Goal: Navigation & Orientation: Find specific page/section

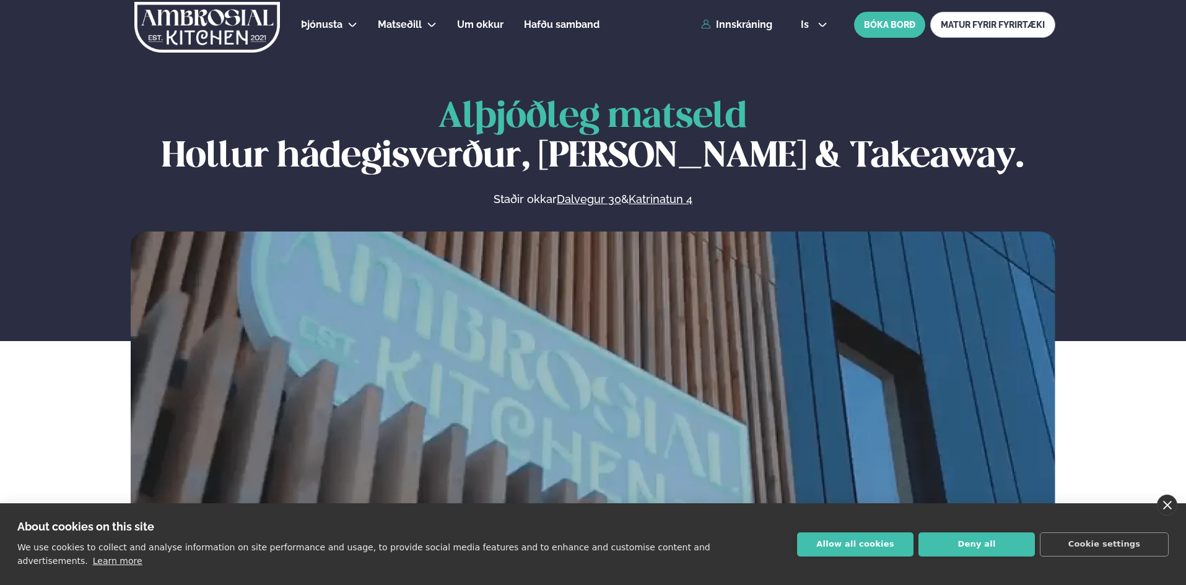
click at [1172, 516] on link "close" at bounding box center [1167, 505] width 20 height 21
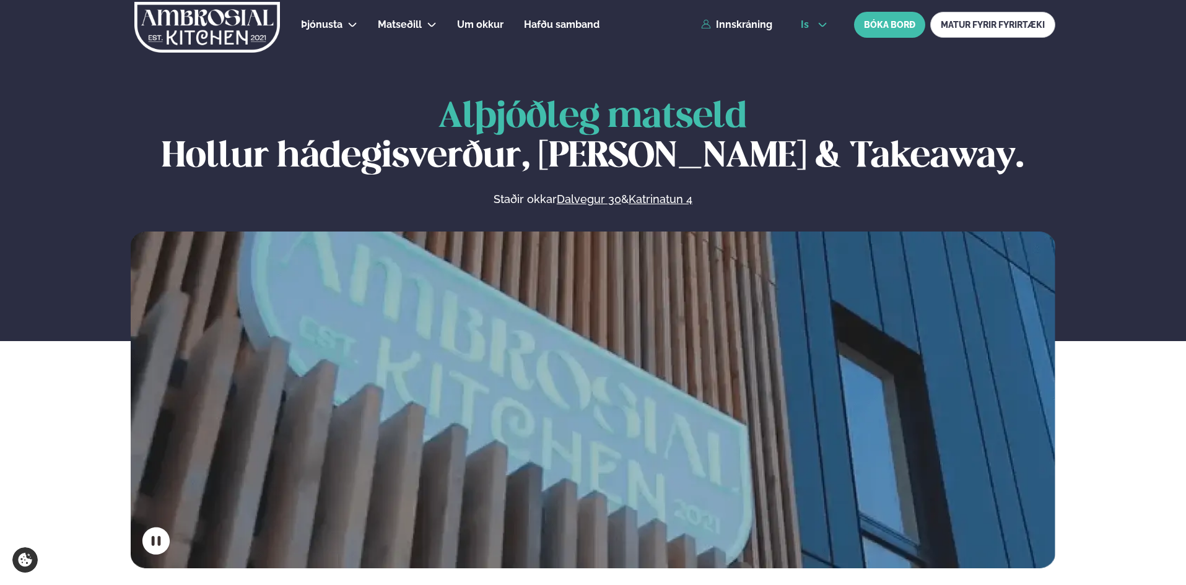
click at [827, 25] on button "is" at bounding box center [814, 25] width 46 height 10
click at [815, 49] on link "en" at bounding box center [814, 47] width 46 height 25
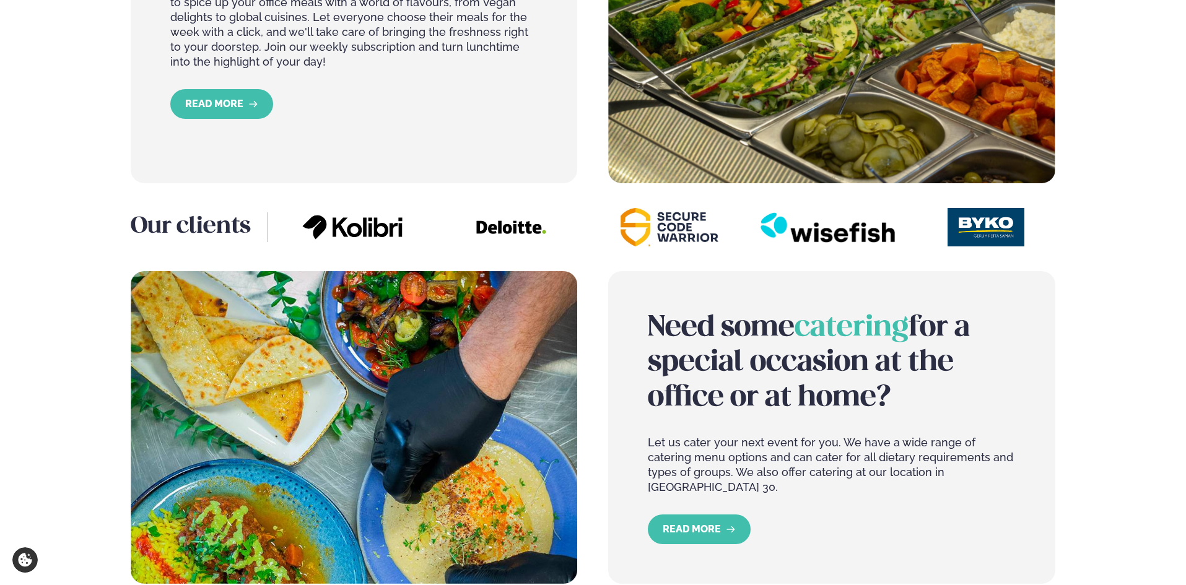
scroll to position [1300, 0]
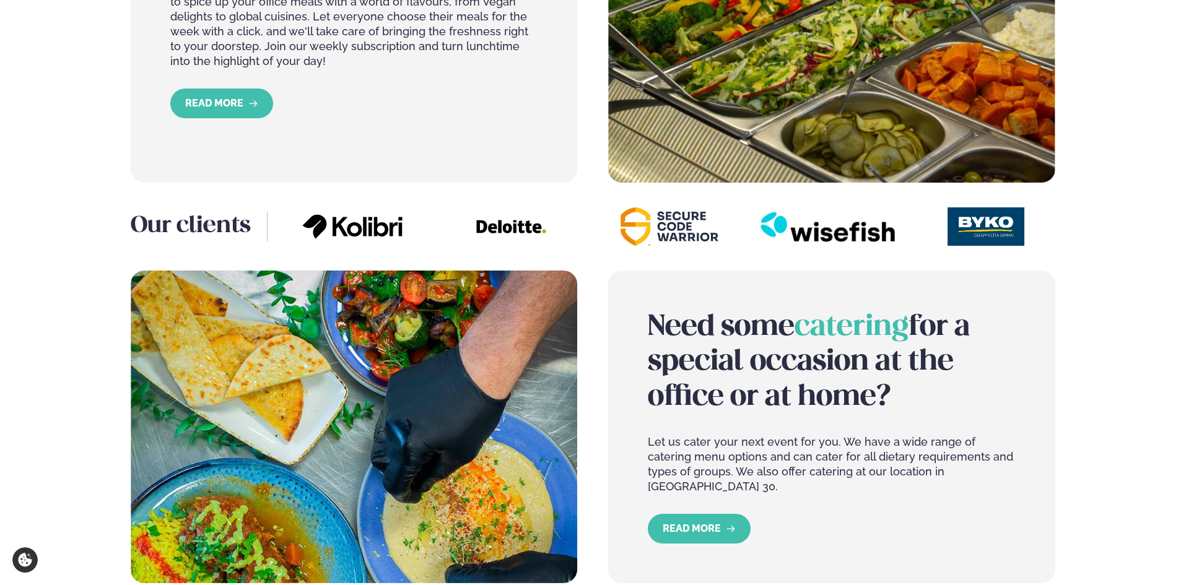
click at [972, 225] on img at bounding box center [985, 226] width 139 height 38
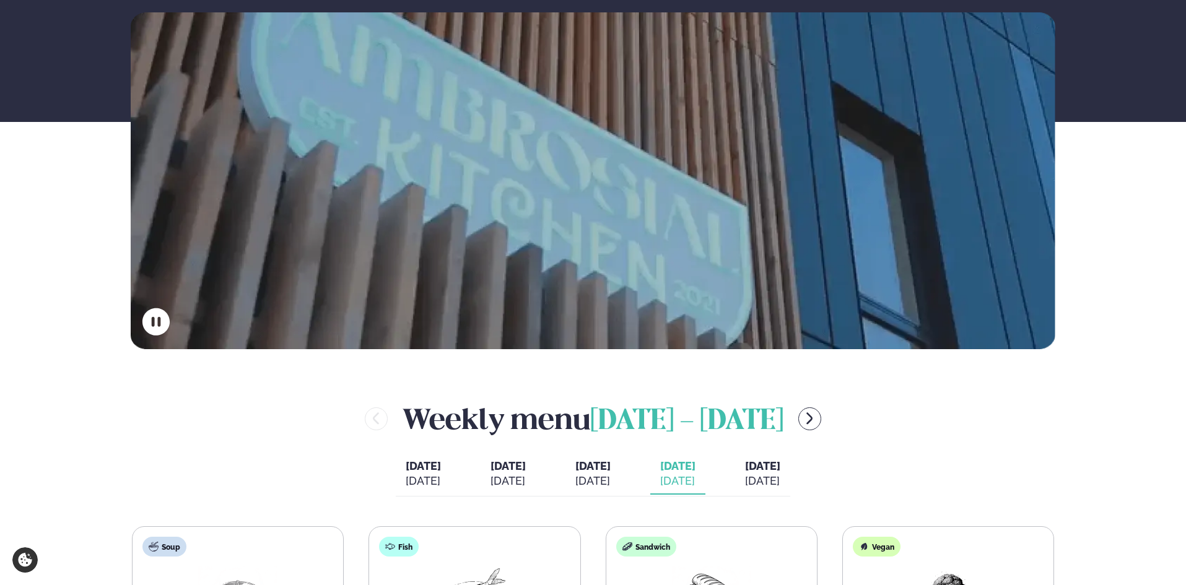
scroll to position [217, 0]
